Goal: Transaction & Acquisition: Purchase product/service

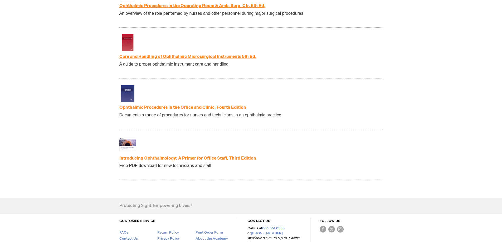
scroll to position [1057, 0]
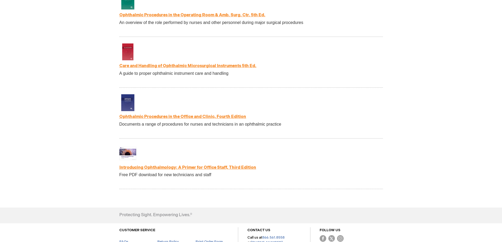
click at [191, 170] on link "Introducing Ophthalmology: A Primer for Office Staff, Third Edition" at bounding box center [187, 167] width 137 height 5
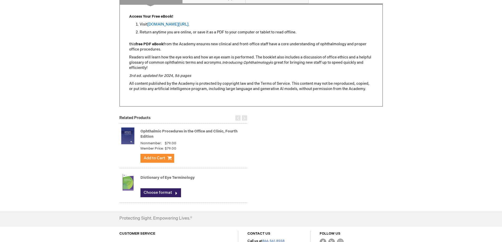
scroll to position [237, 0]
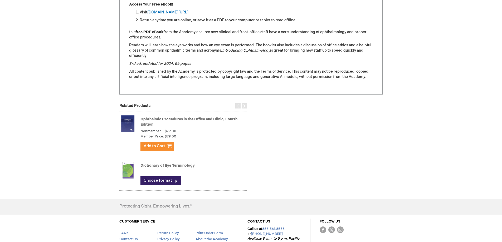
click at [132, 122] on img at bounding box center [127, 123] width 17 height 21
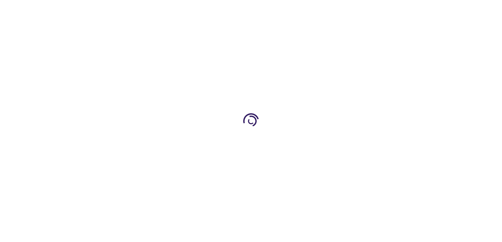
type input "1"
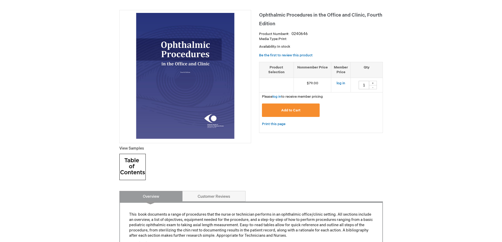
scroll to position [53, 0]
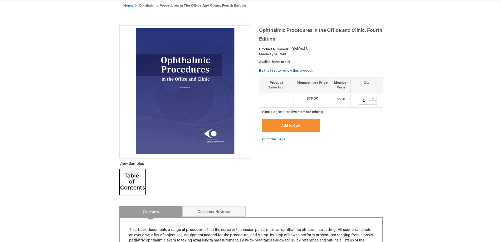
click at [137, 165] on p "View Samples" at bounding box center [185, 163] width 132 height 5
drag, startPoint x: 139, startPoint y: 179, endPoint x: 140, endPoint y: 175, distance: 3.9
click at [139, 178] on img at bounding box center [132, 182] width 26 height 26
click at [340, 98] on link "log in" at bounding box center [341, 99] width 9 height 4
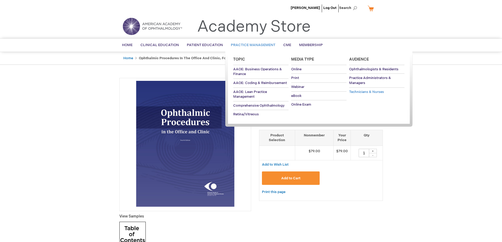
click at [363, 93] on span "Technicians & Nurses" at bounding box center [366, 92] width 35 height 4
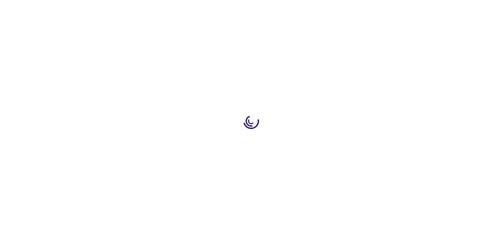
type input "1"
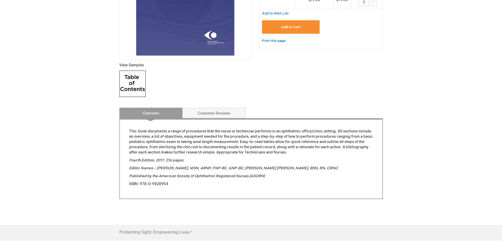
scroll to position [158, 0]
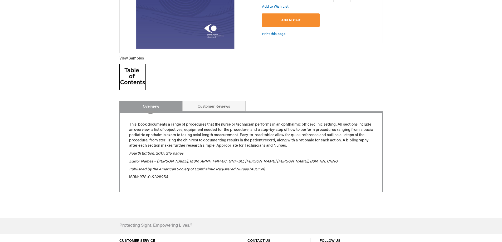
click at [132, 74] on img at bounding box center [132, 77] width 26 height 26
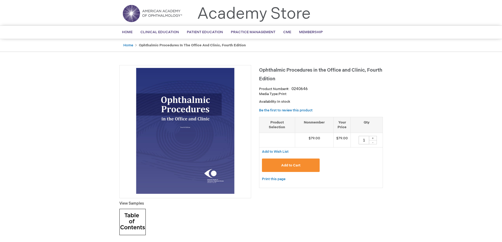
scroll to position [0, 0]
